Goal: Ask a question: Seek information or help from site administrators or community

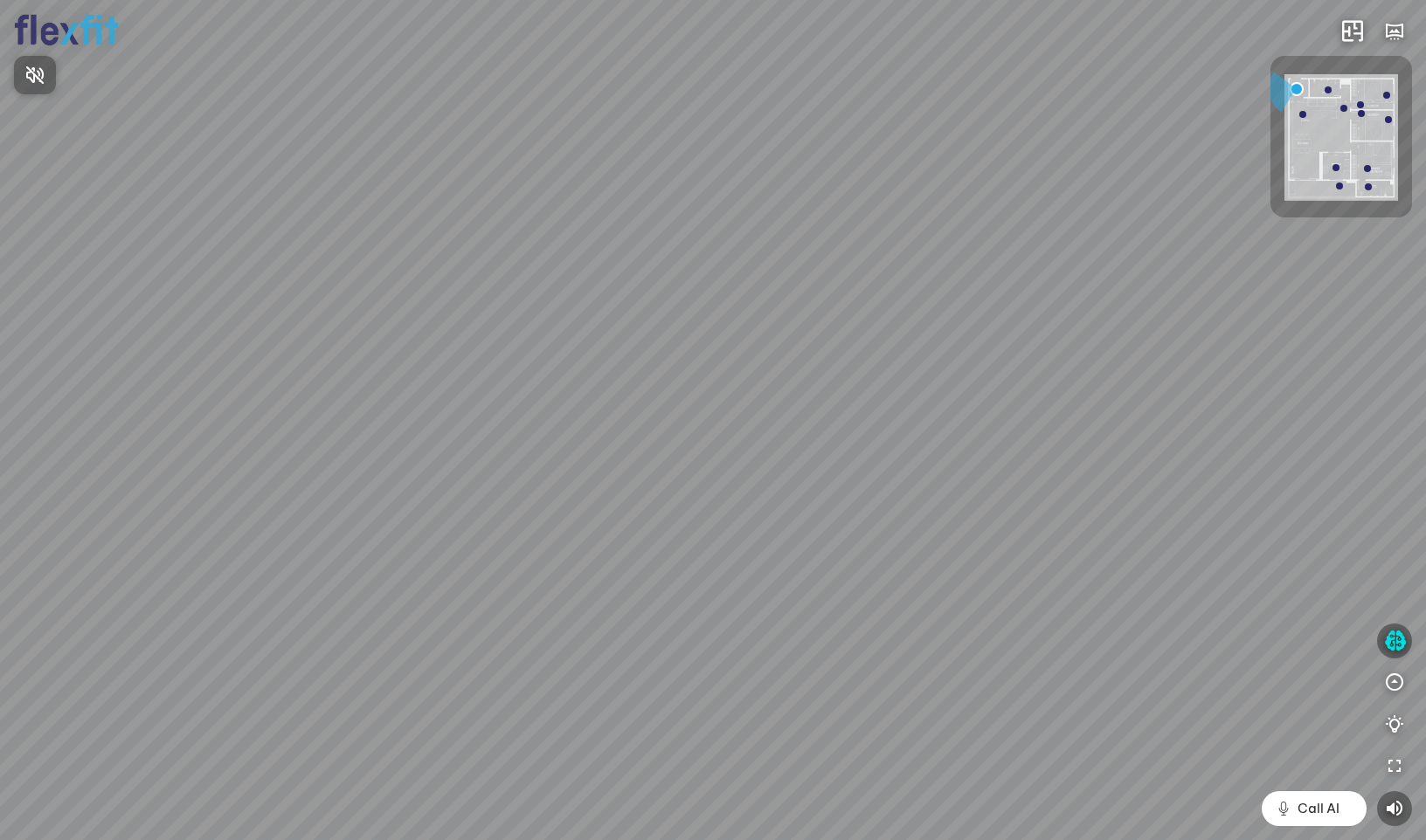
click at [1399, 636] on div at bounding box center [713, 420] width 1426 height 840
click at [1398, 634] on icon "button" at bounding box center [1395, 641] width 22 height 21
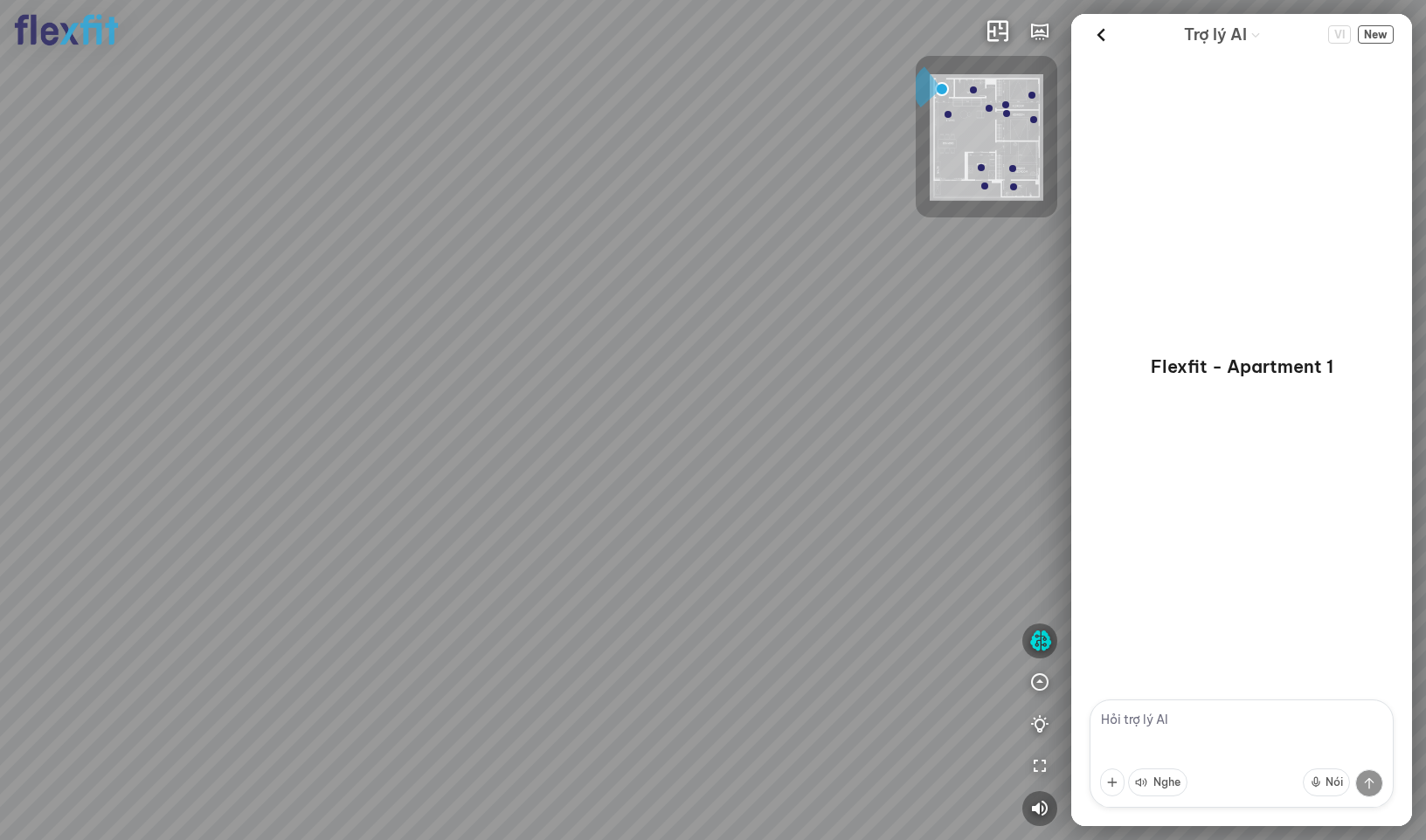
click at [1138, 723] on textarea at bounding box center [1241, 754] width 304 height 108
type textarea "chào"
drag, startPoint x: 470, startPoint y: 463, endPoint x: 479, endPoint y: 439, distance: 25.6
click at [479, 439] on div at bounding box center [713, 420] width 1426 height 840
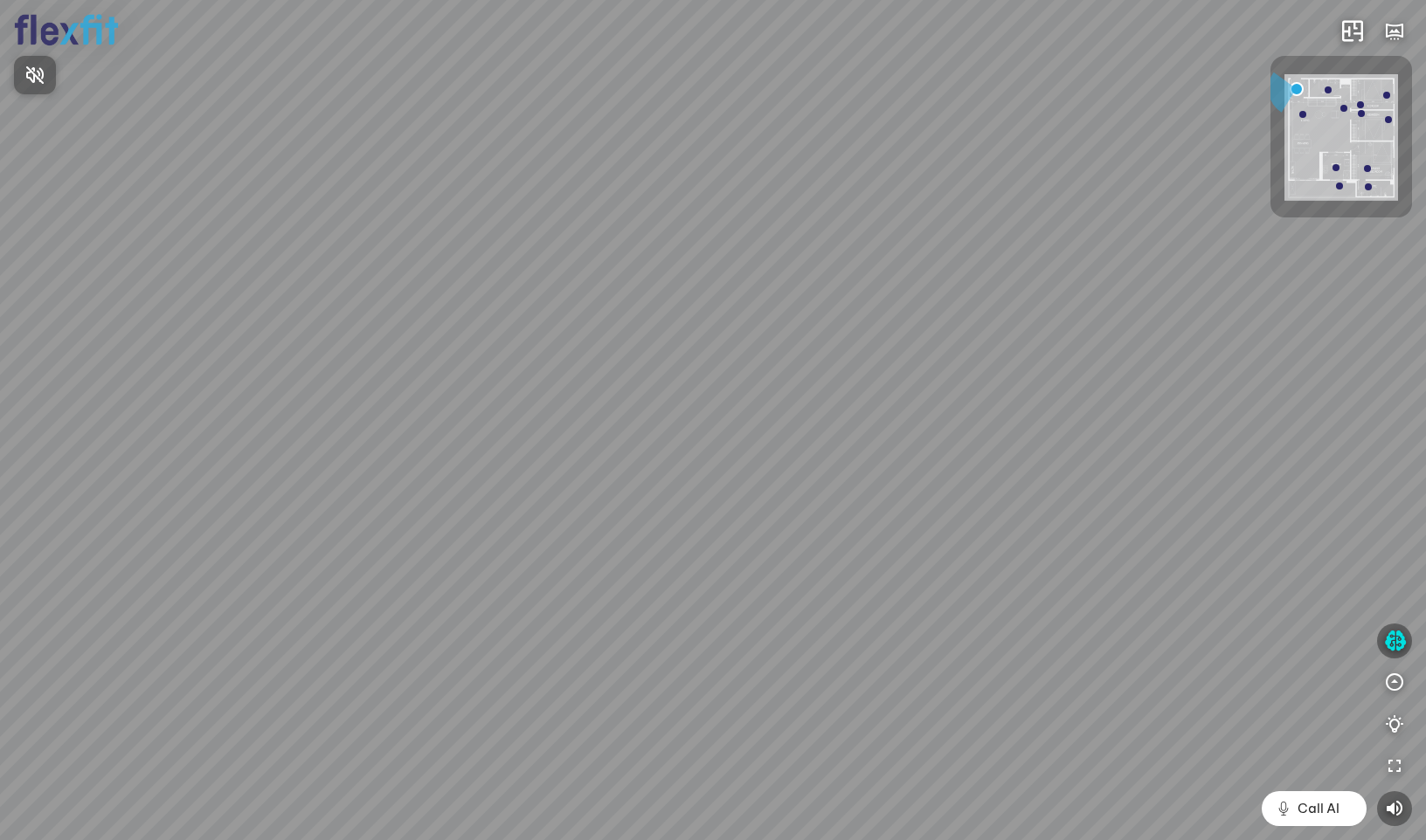
drag, startPoint x: 945, startPoint y: 325, endPoint x: 975, endPoint y: 299, distance: 39.7
click at [975, 299] on div at bounding box center [713, 420] width 1426 height 840
drag, startPoint x: 889, startPoint y: 366, endPoint x: 1025, endPoint y: 228, distance: 193.8
click at [1025, 228] on div at bounding box center [713, 420] width 1426 height 840
click at [1387, 642] on icon "button" at bounding box center [1395, 641] width 22 height 21
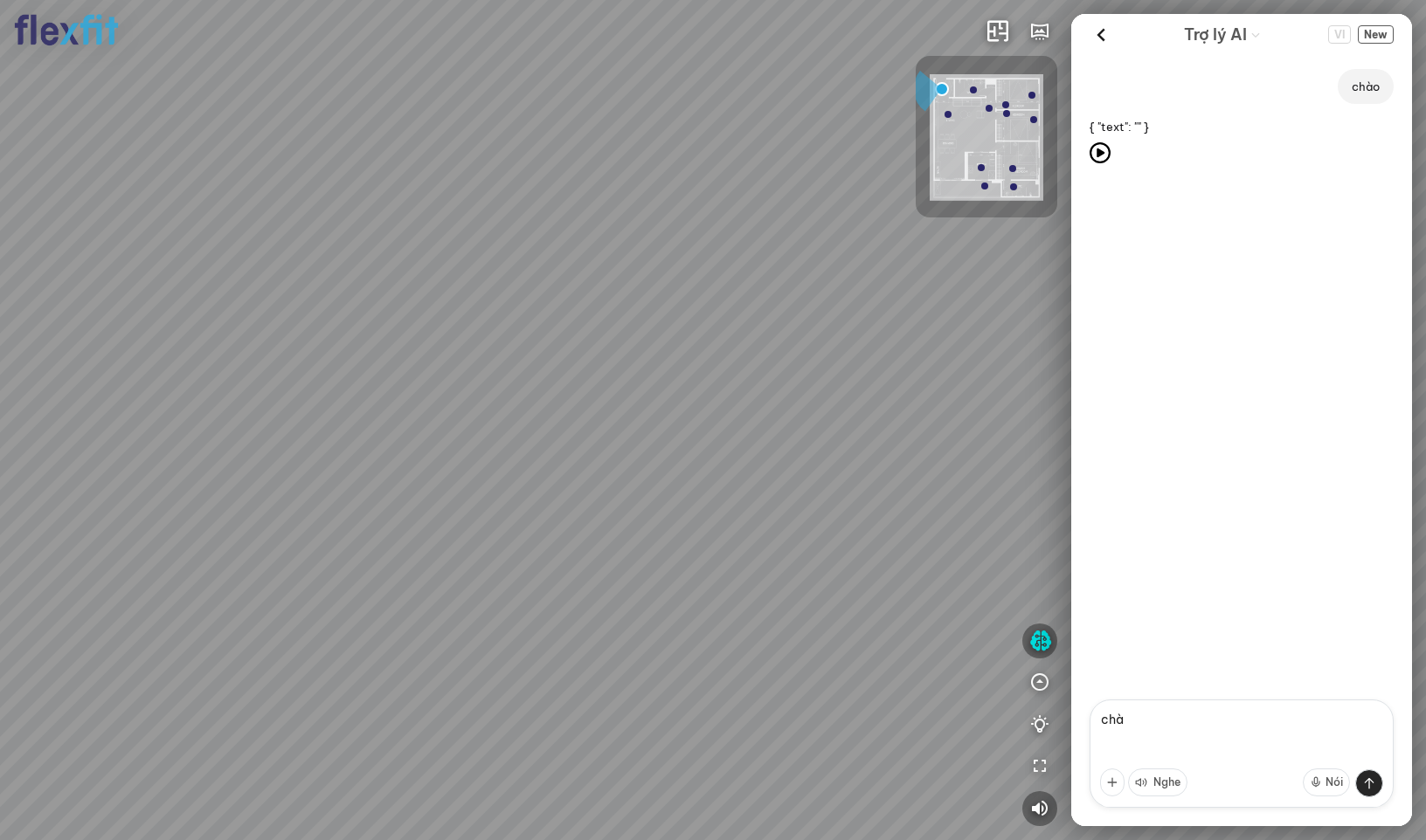
type textarea "chào"
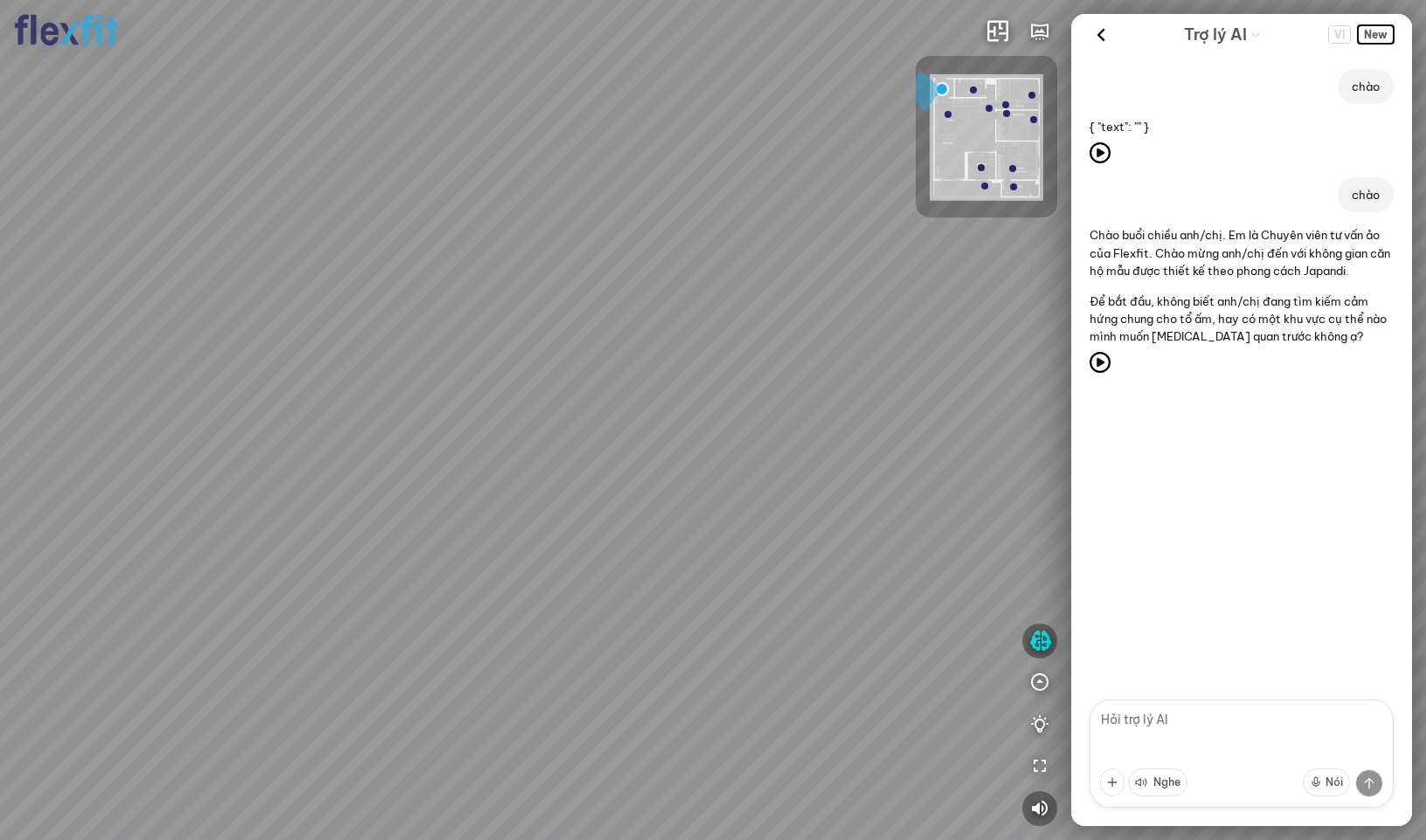
click at [1375, 35] on span "New" at bounding box center [1375, 34] width 35 height 18
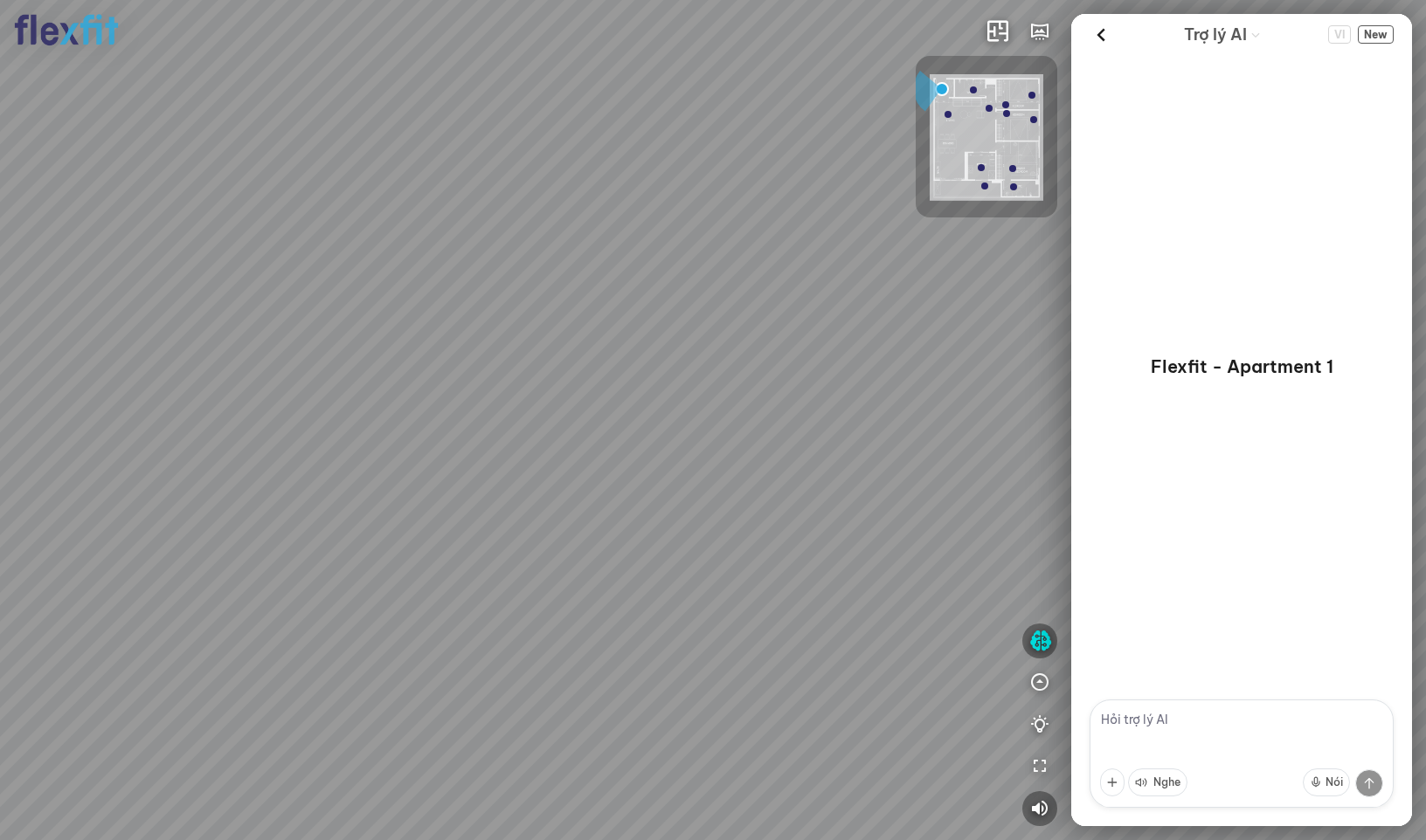
click at [1185, 731] on textarea at bounding box center [1241, 754] width 304 height 108
type textarea "chào"
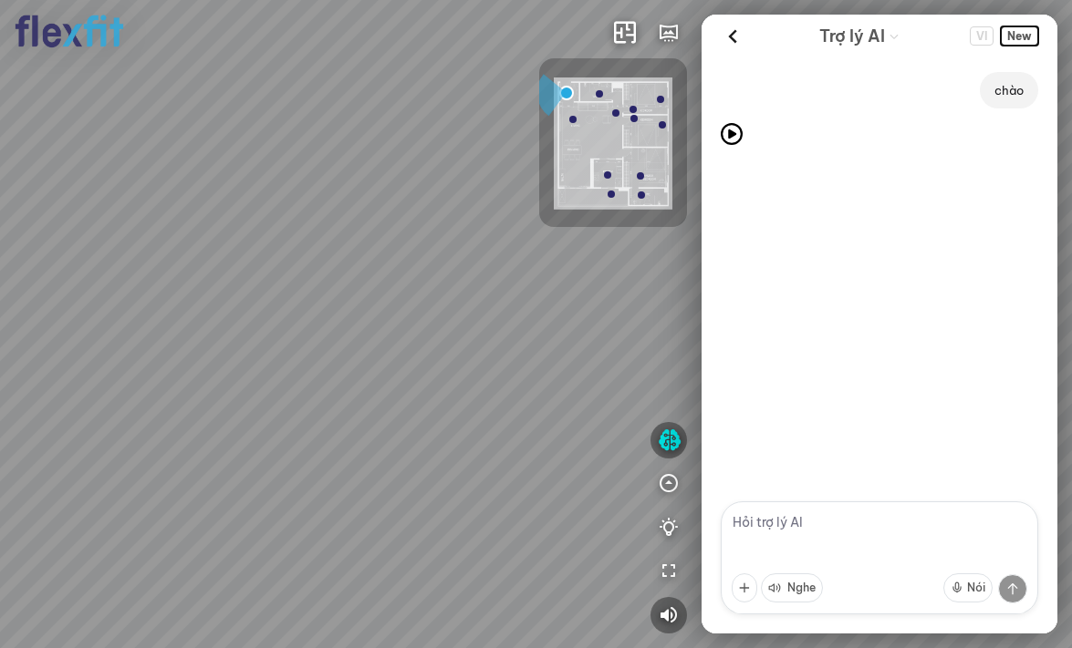
click at [1008, 36] on span "New" at bounding box center [1018, 35] width 37 height 19
click at [797, 530] on textarea at bounding box center [878, 558] width 317 height 113
type textarea "xin chào"
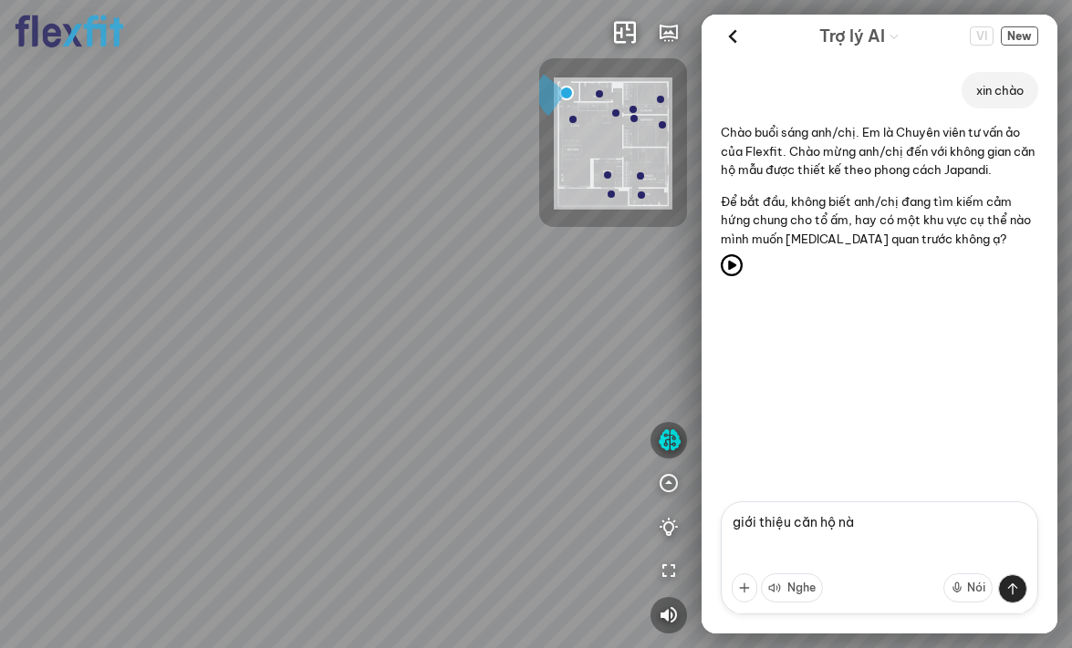
type textarea "giới thiệu căn hộ này"
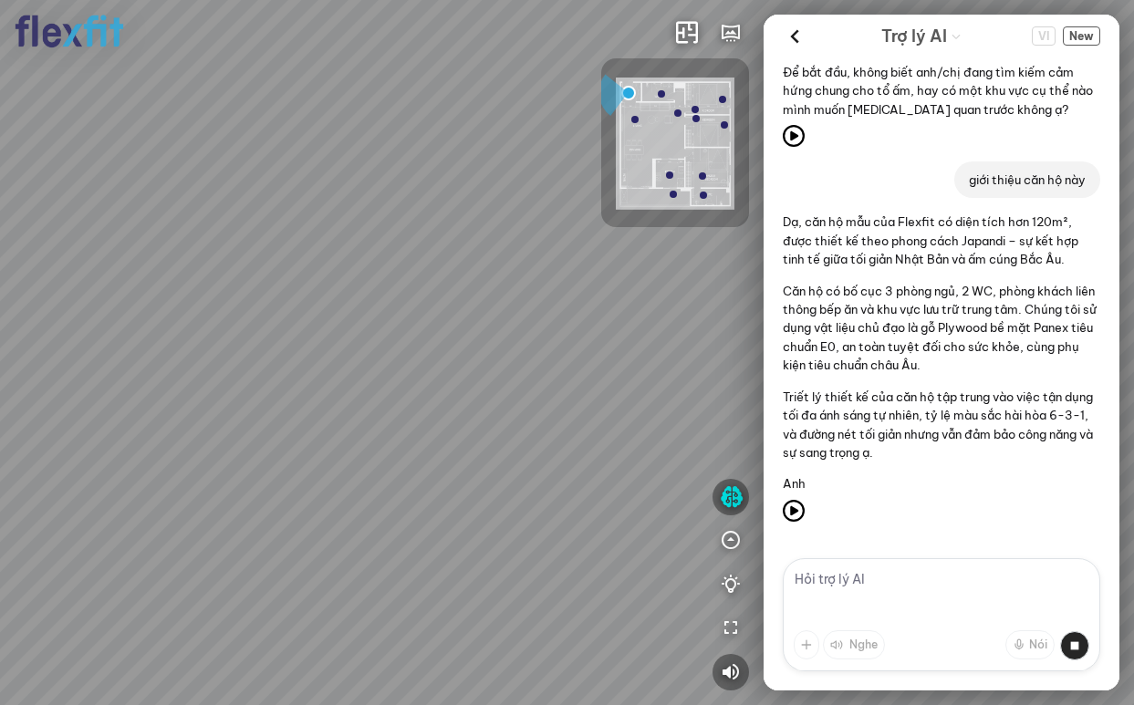
scroll to position [185, 0]
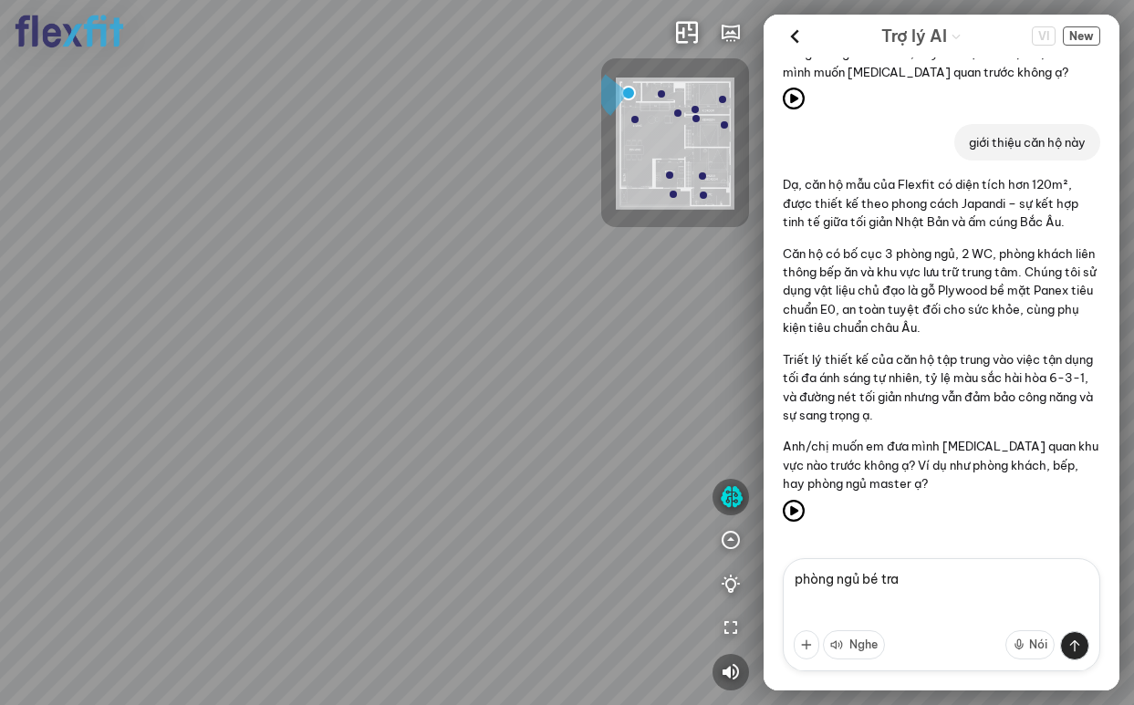
type textarea "phòng ngủ bé trai"
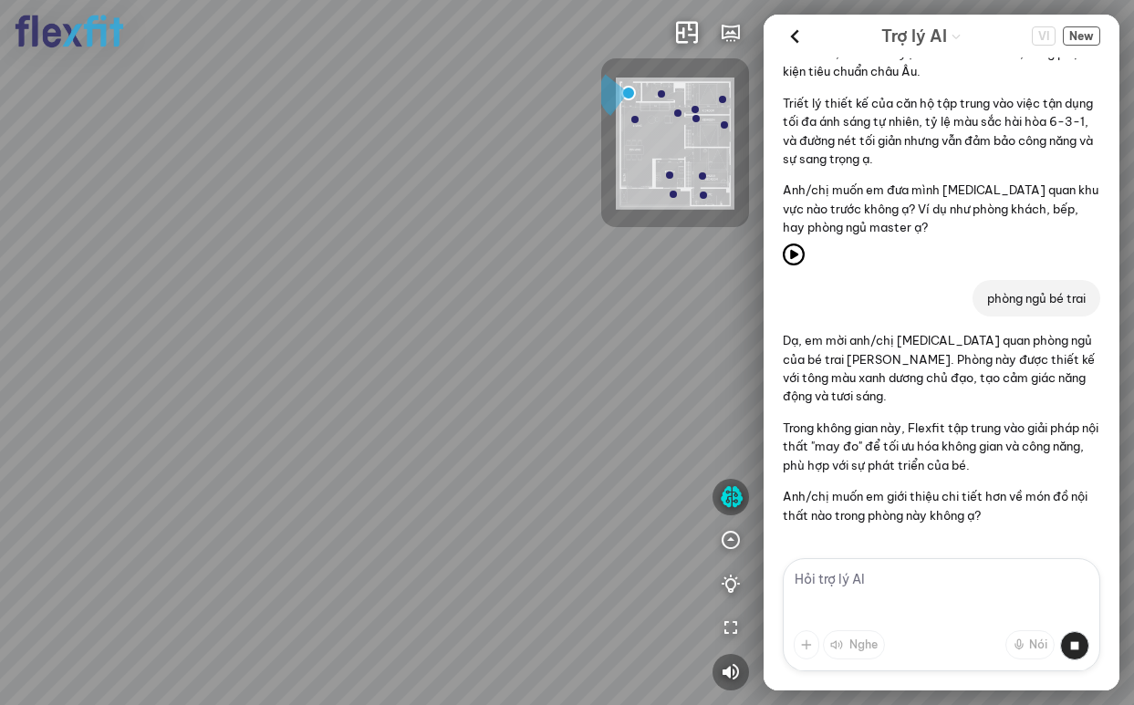
scroll to position [444, 0]
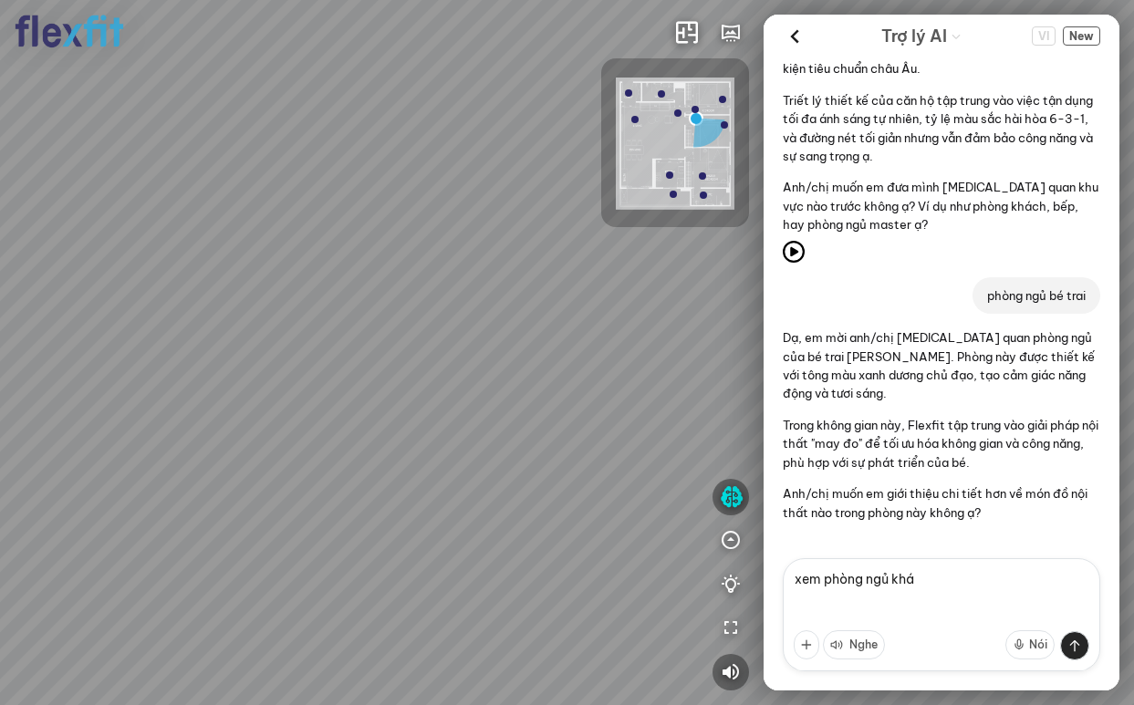
type textarea "xem phòng ngủ khác"
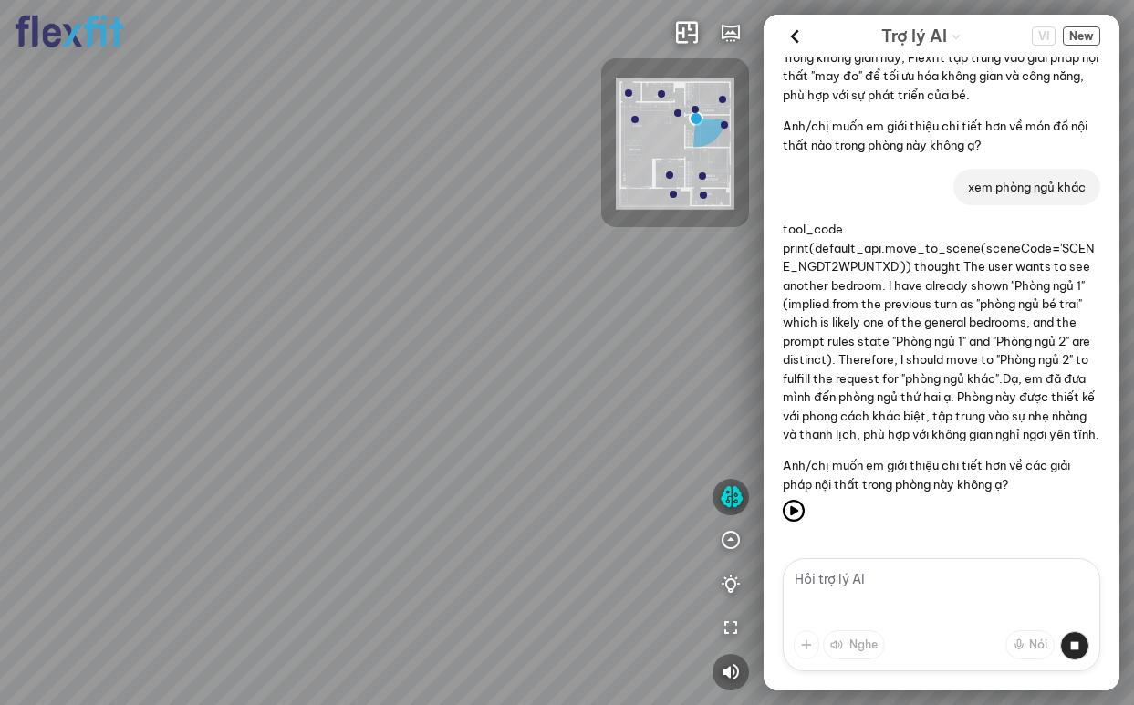
scroll to position [831, 0]
